Goal: Navigation & Orientation: Understand site structure

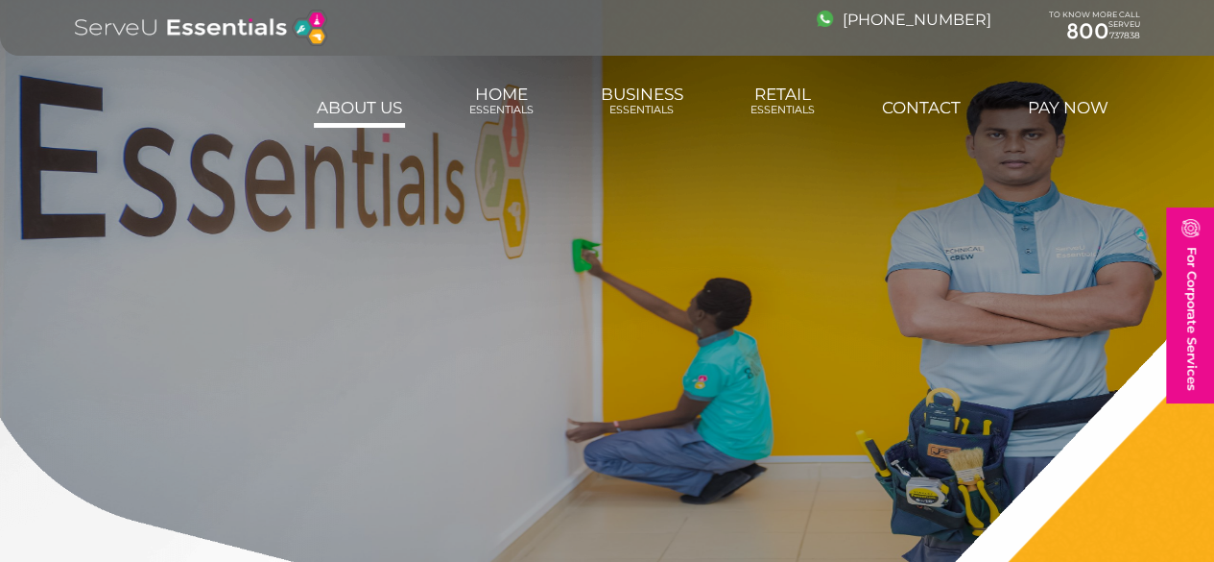
click at [382, 103] on link "About us" at bounding box center [359, 107] width 91 height 38
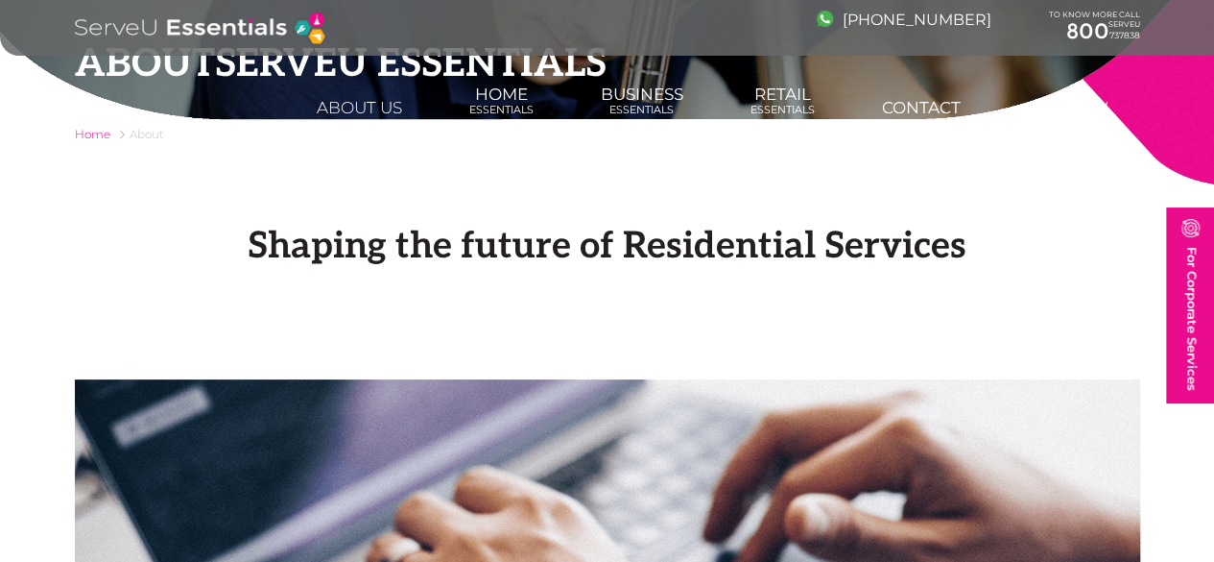
scroll to position [52, 0]
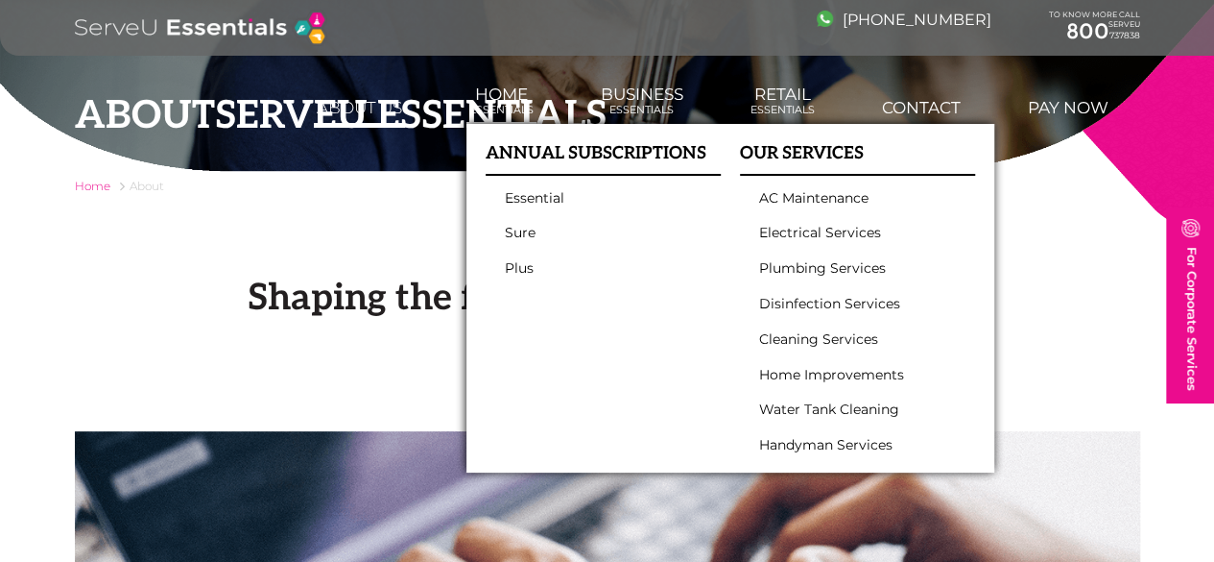
click at [537, 89] on link "Home Essentials" at bounding box center [502, 101] width 70 height 52
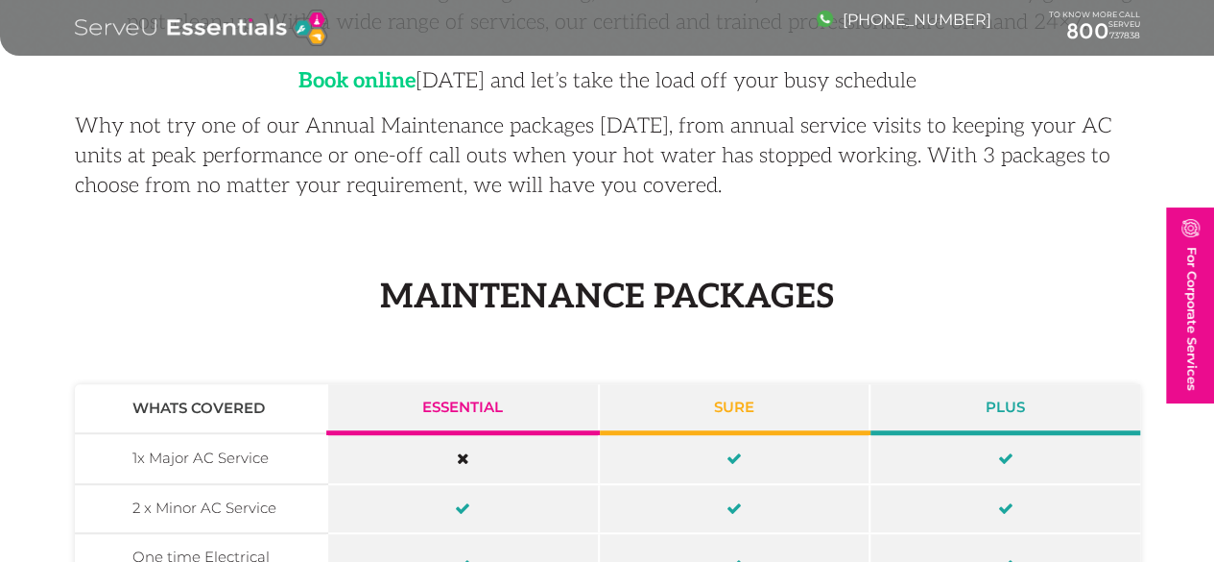
scroll to position [445, 0]
